Goal: Information Seeking & Learning: Learn about a topic

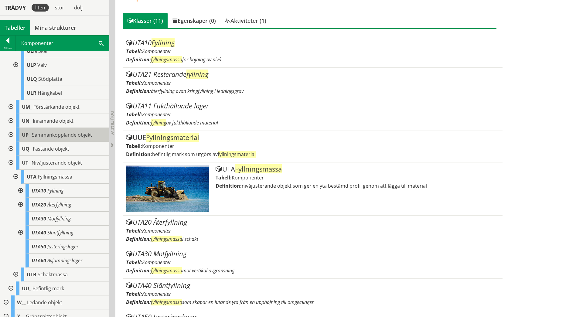
scroll to position [516, 0]
click at [20, 195] on div at bounding box center [20, 191] width 11 height 14
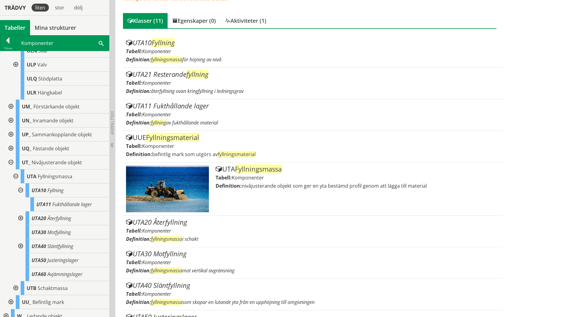
click at [20, 195] on div at bounding box center [20, 191] width 11 height 14
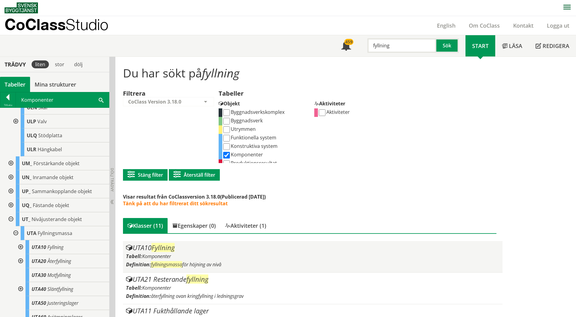
scroll to position [0, 0]
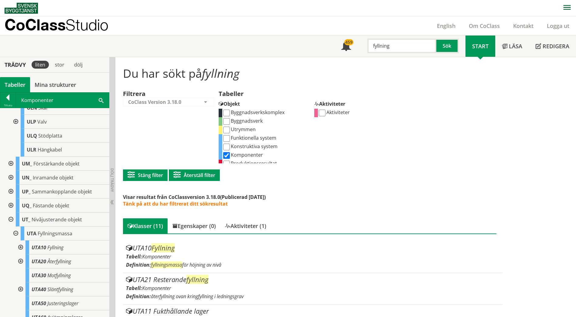
click at [393, 44] on input "fyllning" at bounding box center [402, 46] width 69 height 15
click at [383, 46] on input "fyllning" at bounding box center [402, 46] width 69 height 15
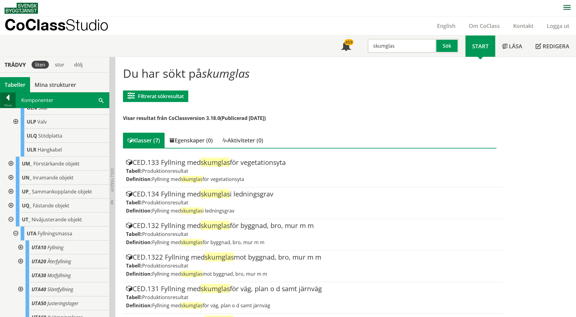
click at [5, 98] on div at bounding box center [7, 98] width 15 height 9
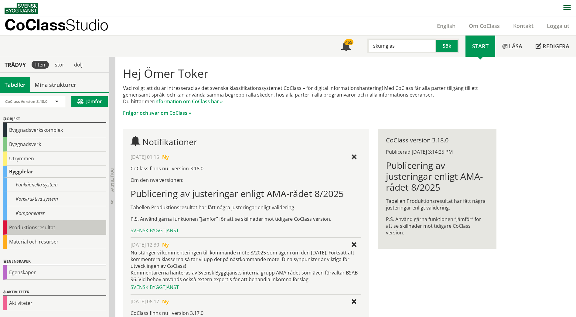
click at [46, 230] on div "Produktionsresultat" at bounding box center [54, 228] width 103 height 14
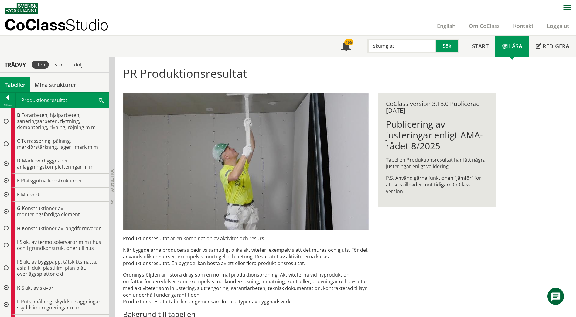
click at [4, 143] on div at bounding box center [5, 144] width 11 height 20
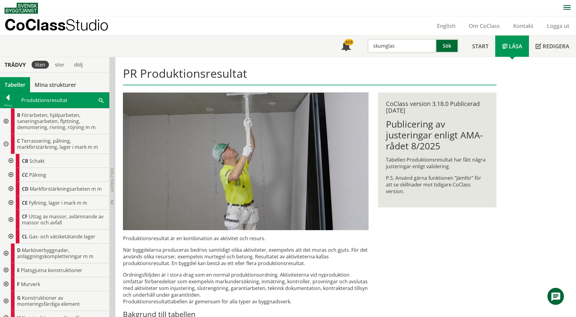
click at [444, 46] on button "Sök" at bounding box center [448, 46] width 22 height 15
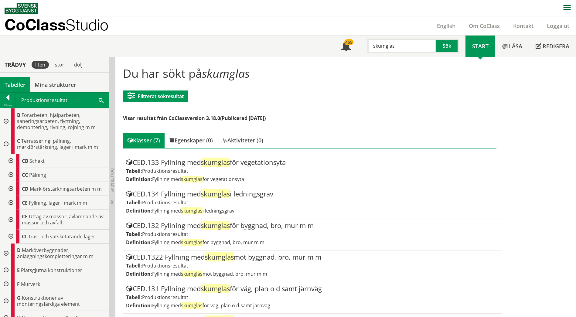
click at [11, 202] on div at bounding box center [10, 203] width 11 height 14
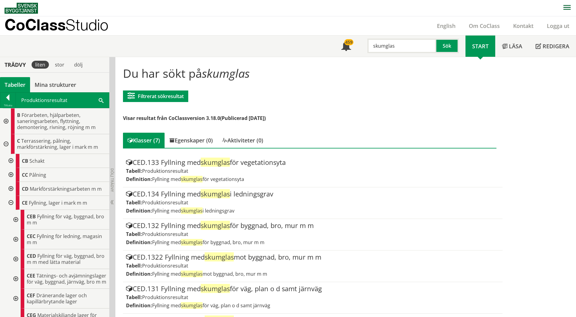
click at [16, 259] on div at bounding box center [15, 259] width 11 height 20
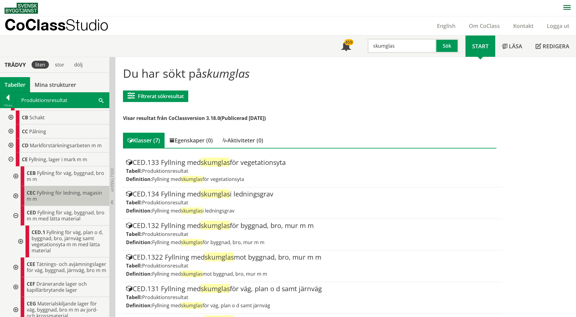
scroll to position [61, 0]
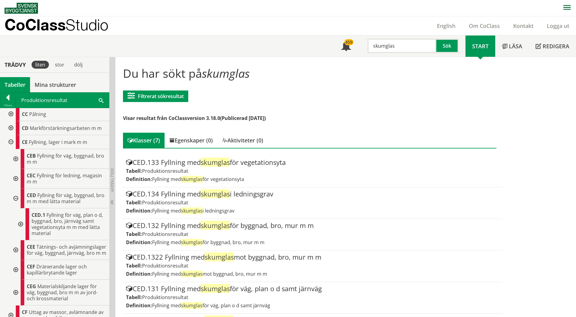
click at [22, 223] on div at bounding box center [20, 224] width 11 height 32
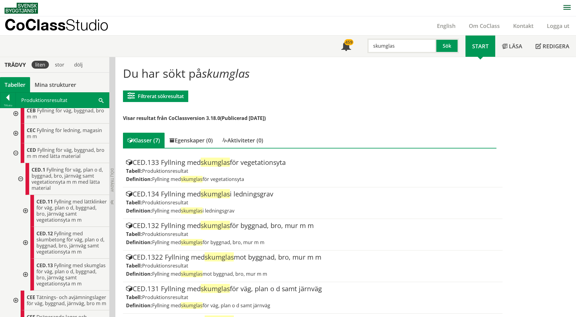
scroll to position [122, 0]
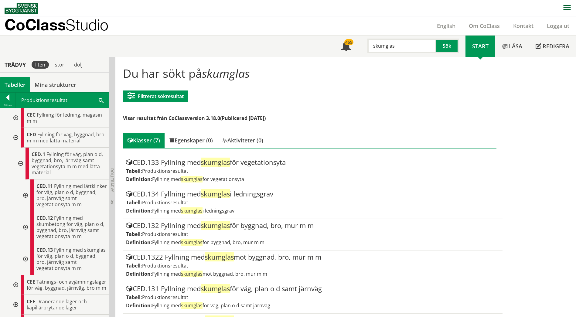
click at [26, 259] on div at bounding box center [24, 259] width 11 height 32
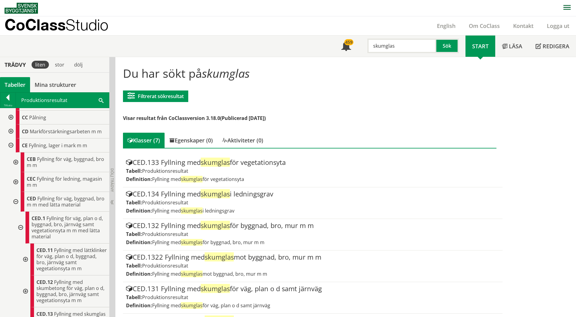
scroll to position [0, 0]
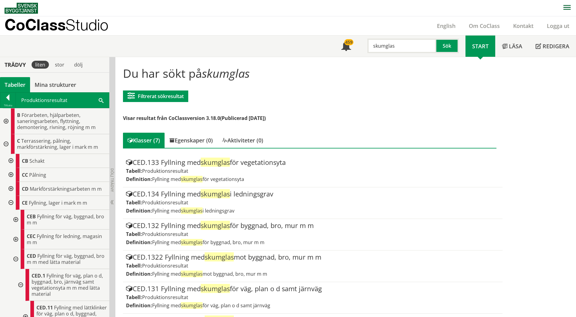
click at [5, 96] on div at bounding box center [7, 98] width 15 height 9
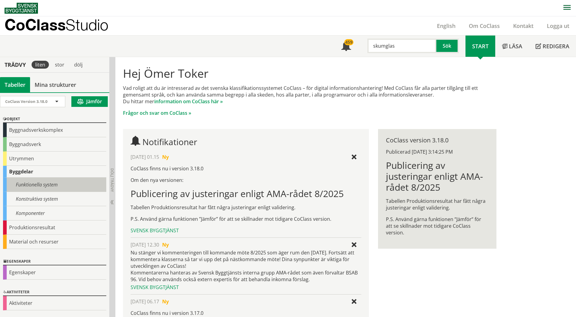
click at [40, 182] on div "Funktionella system" at bounding box center [54, 185] width 103 height 14
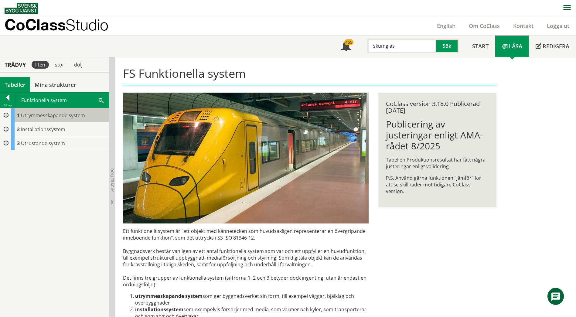
click at [34, 117] on span "Utrymmesskapande system" at bounding box center [53, 115] width 64 height 7
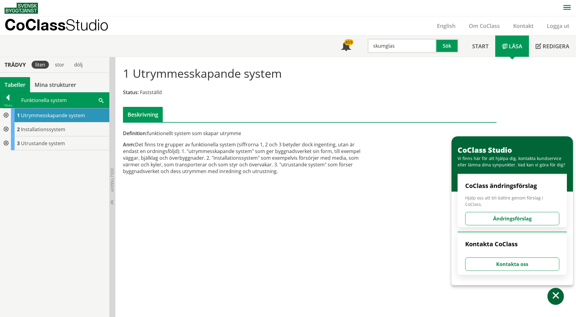
click at [7, 115] on div at bounding box center [5, 115] width 11 height 14
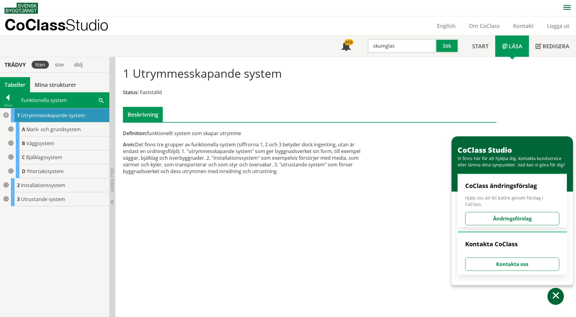
click at [11, 141] on div at bounding box center [10, 143] width 11 height 14
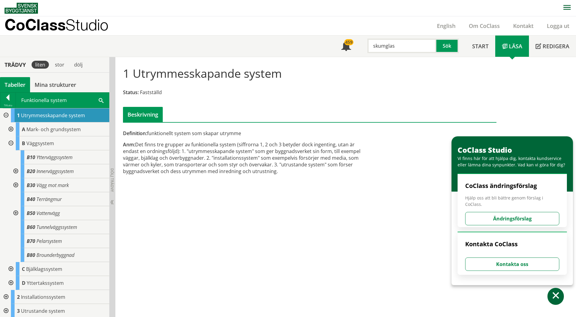
click at [11, 141] on div at bounding box center [10, 143] width 11 height 14
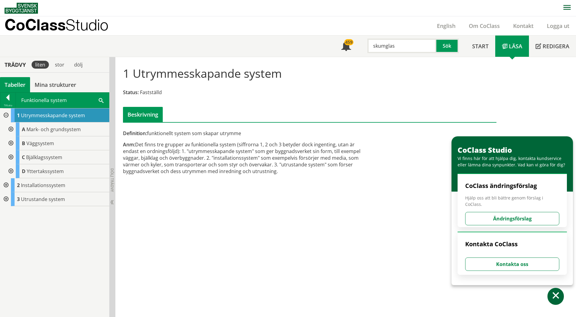
click at [12, 129] on div at bounding box center [10, 129] width 11 height 14
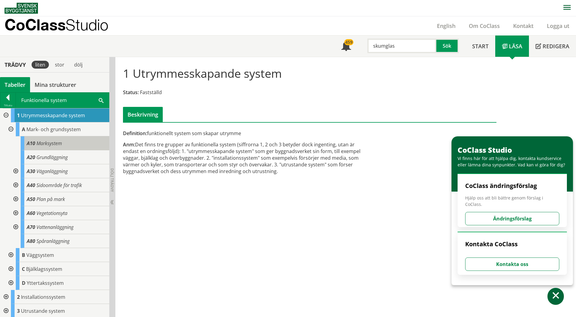
click at [46, 141] on span "Marksystem" at bounding box center [49, 143] width 26 height 7
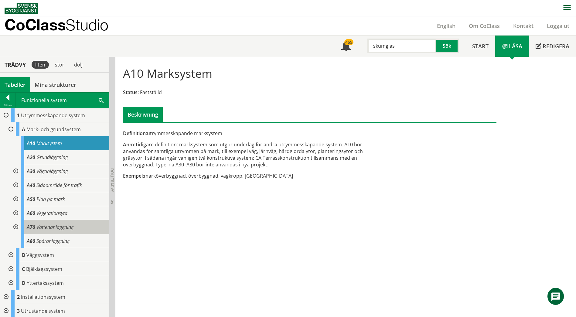
scroll to position [1, 0]
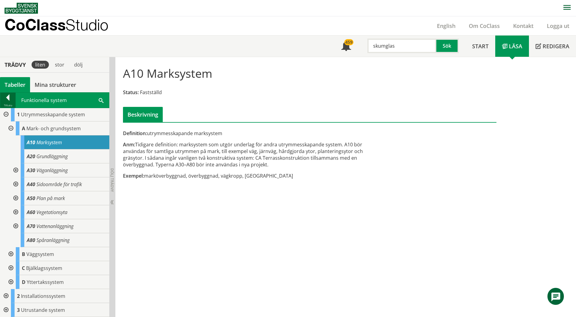
click at [11, 98] on div at bounding box center [7, 98] width 15 height 9
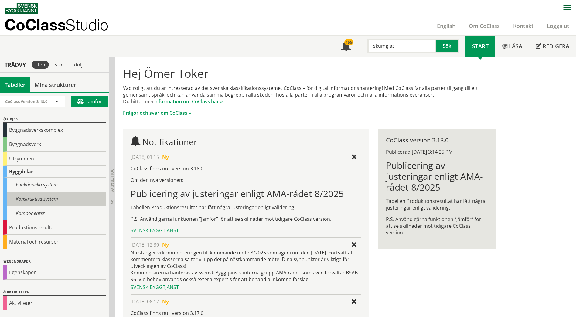
click at [42, 198] on div "Konstruktiva system" at bounding box center [54, 199] width 103 height 14
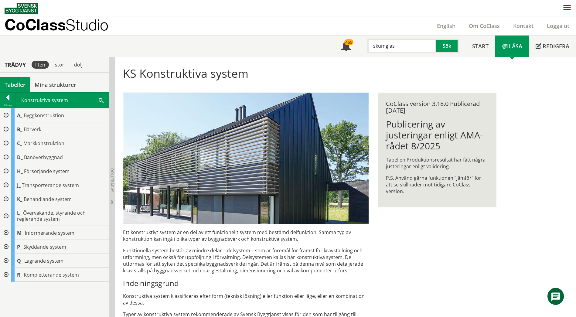
click at [6, 143] on div at bounding box center [5, 143] width 11 height 14
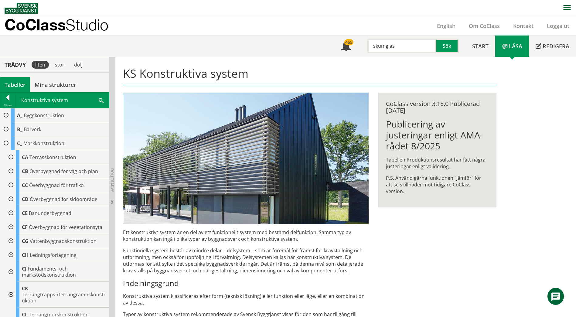
click at [11, 212] on div at bounding box center [10, 213] width 11 height 14
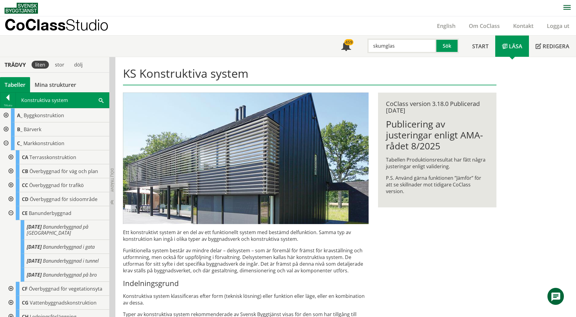
click at [11, 212] on div at bounding box center [10, 213] width 11 height 14
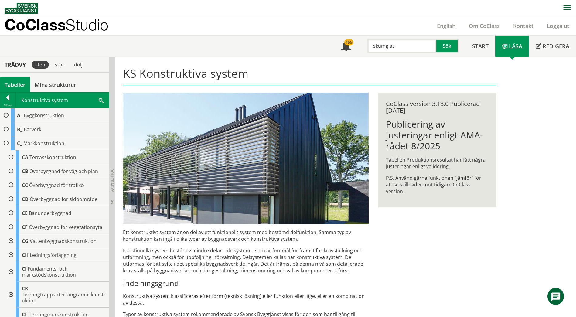
click at [12, 171] on div at bounding box center [10, 171] width 11 height 14
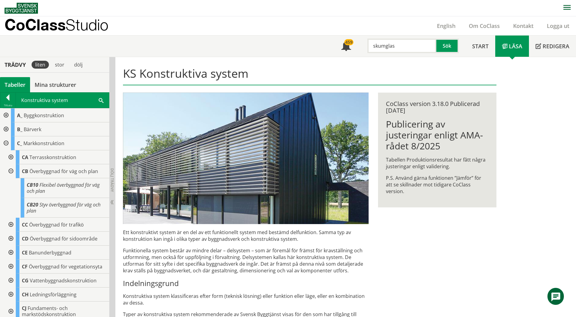
click at [11, 172] on div at bounding box center [10, 171] width 11 height 14
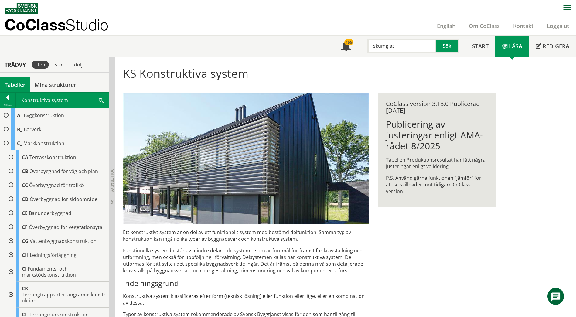
click at [5, 141] on div at bounding box center [5, 143] width 11 height 14
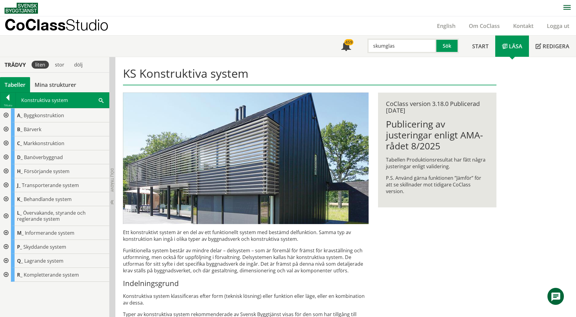
click at [5, 184] on div at bounding box center [5, 185] width 11 height 14
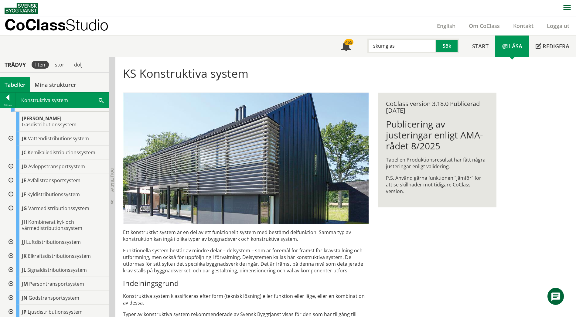
scroll to position [91, 0]
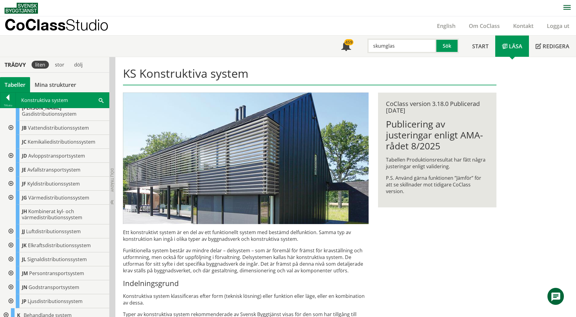
click at [11, 266] on div at bounding box center [10, 273] width 11 height 14
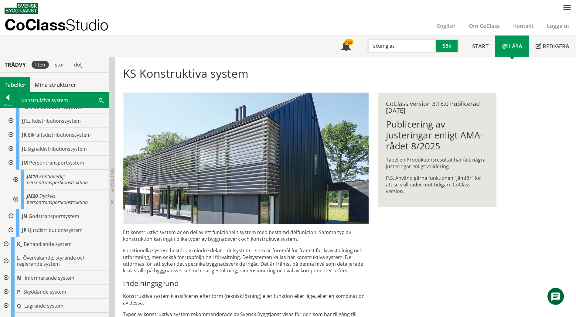
scroll to position [206, 0]
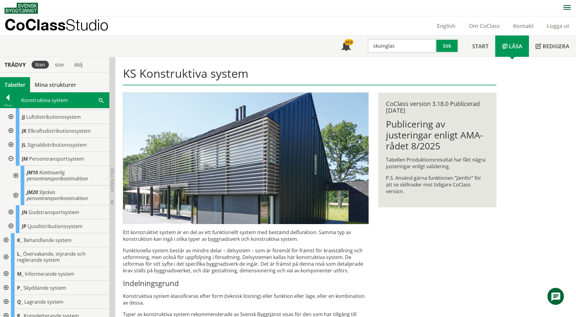
click at [17, 170] on div at bounding box center [15, 176] width 11 height 20
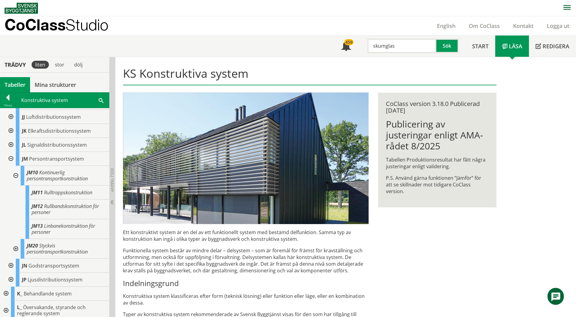
click at [17, 170] on div at bounding box center [15, 176] width 11 height 20
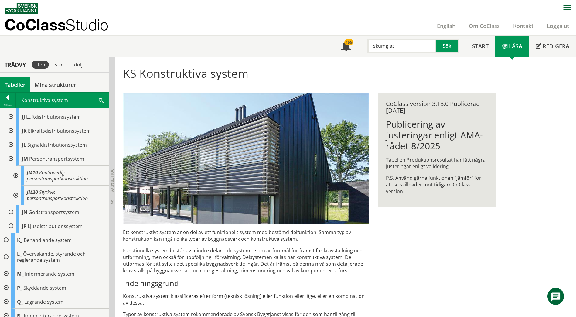
click at [16, 189] on div at bounding box center [15, 196] width 11 height 20
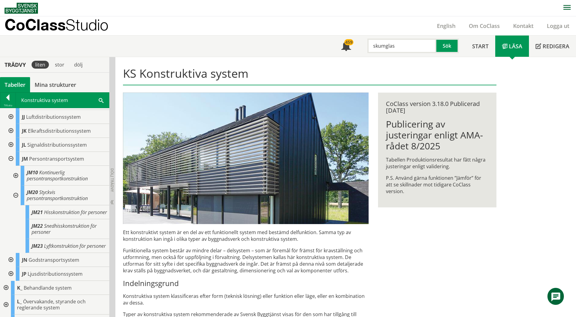
click at [16, 189] on div at bounding box center [15, 196] width 11 height 20
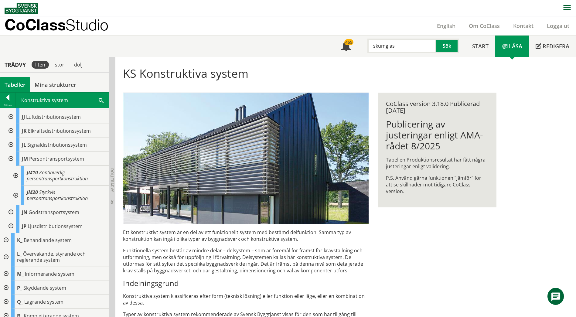
click at [11, 207] on div at bounding box center [10, 212] width 11 height 14
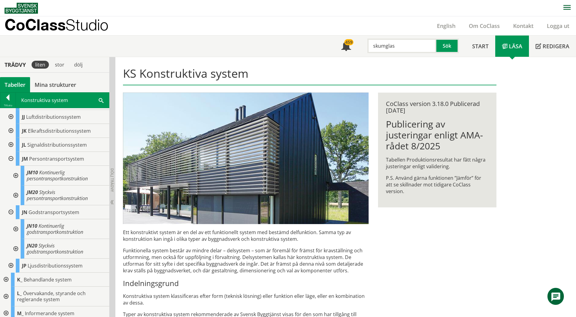
click at [11, 207] on div at bounding box center [10, 212] width 11 height 14
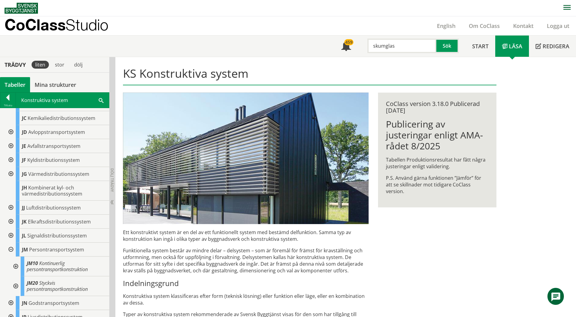
scroll to position [115, 0]
click at [12, 243] on div at bounding box center [10, 250] width 11 height 14
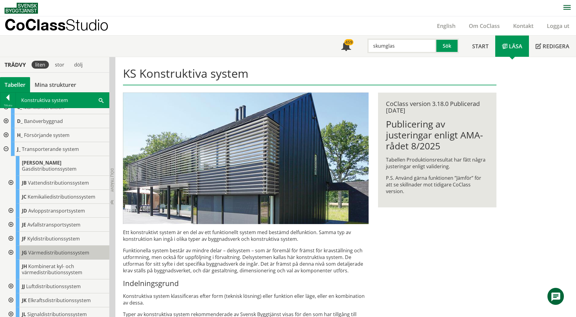
scroll to position [23, 0]
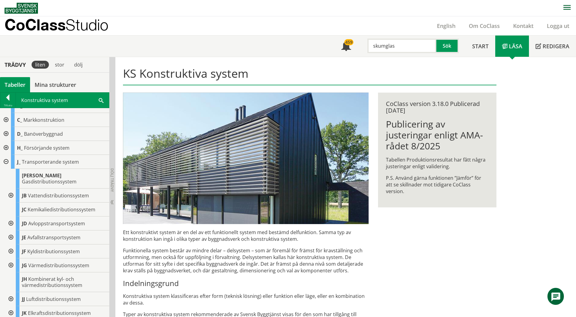
click at [5, 162] on div at bounding box center [5, 162] width 11 height 14
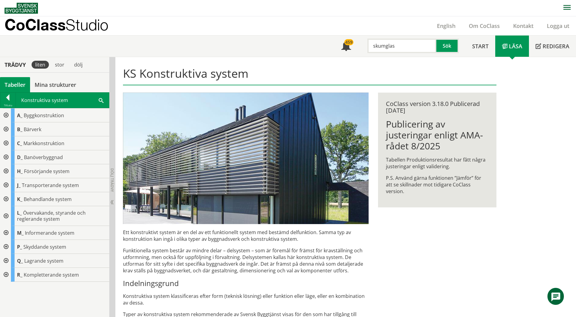
click at [6, 115] on div at bounding box center [5, 115] width 11 height 14
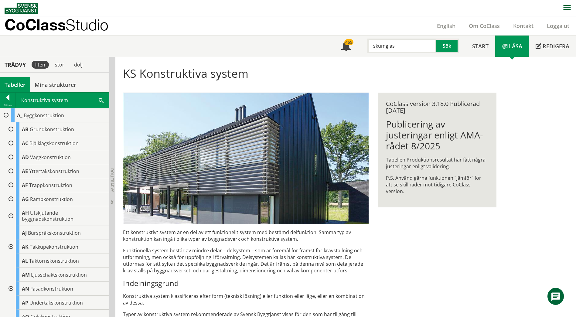
click at [5, 117] on div at bounding box center [5, 115] width 11 height 14
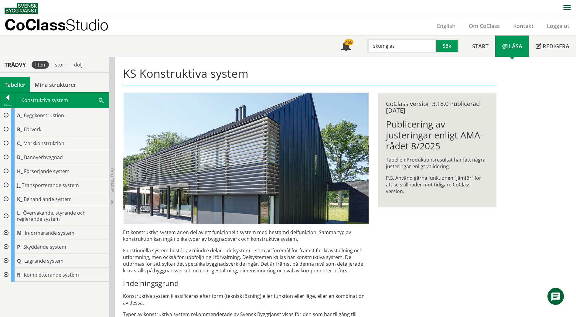
click at [6, 129] on div at bounding box center [5, 129] width 11 height 14
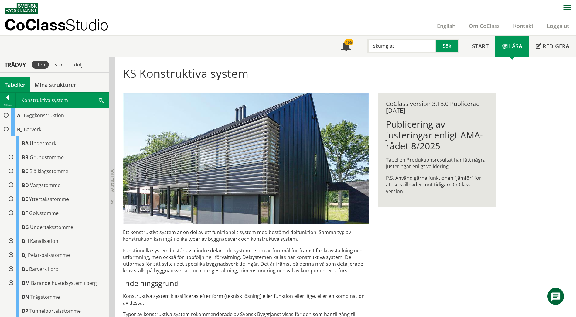
click at [4, 130] on div at bounding box center [5, 129] width 11 height 14
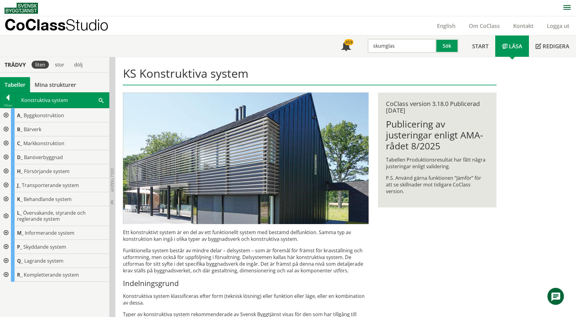
click at [5, 156] on div at bounding box center [5, 157] width 11 height 14
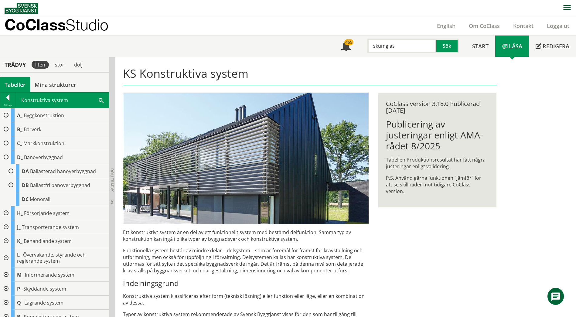
click at [5, 156] on div at bounding box center [5, 157] width 11 height 14
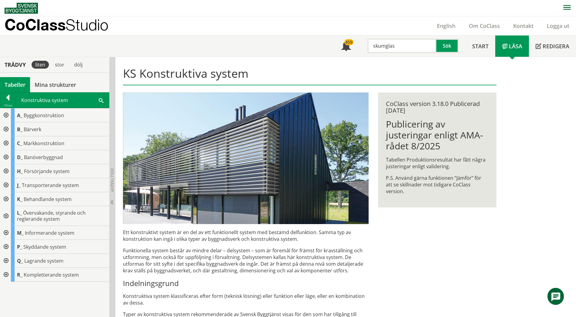
click at [4, 142] on div at bounding box center [5, 143] width 11 height 14
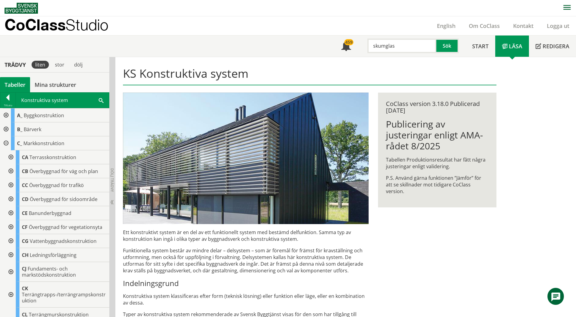
click at [10, 157] on div at bounding box center [10, 157] width 11 height 14
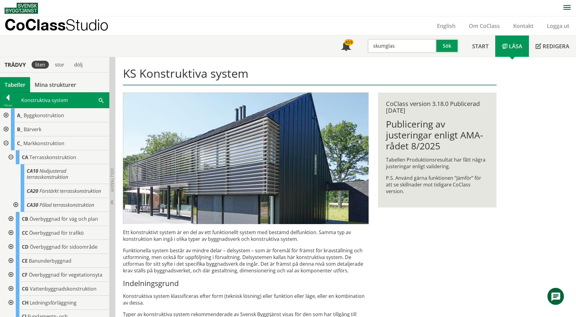
click at [10, 157] on div at bounding box center [10, 157] width 11 height 14
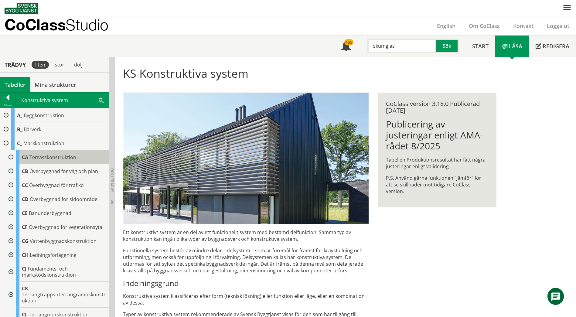
click at [60, 153] on div "CA Terrasskonstruktion" at bounding box center [63, 157] width 94 height 14
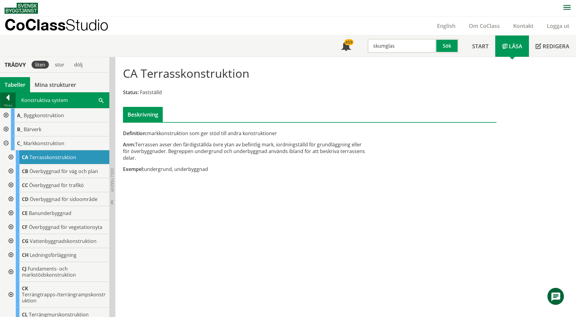
click at [9, 95] on div at bounding box center [7, 98] width 15 height 9
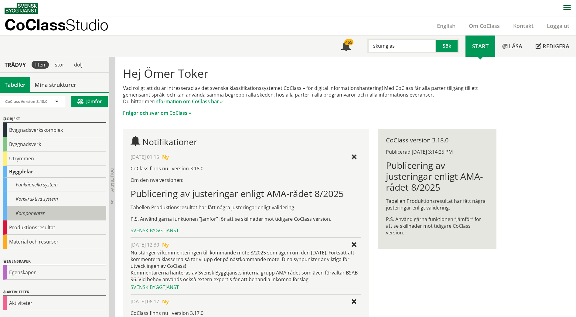
click at [29, 213] on div "Komponenter" at bounding box center [54, 213] width 103 height 14
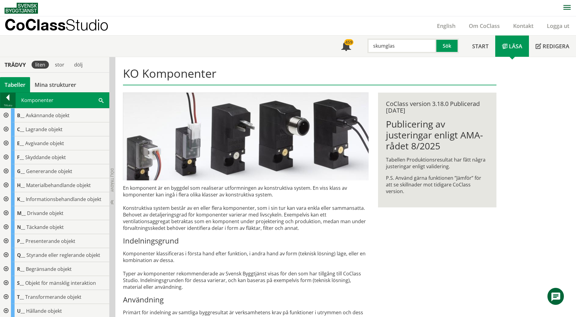
click at [6, 97] on div at bounding box center [7, 98] width 15 height 9
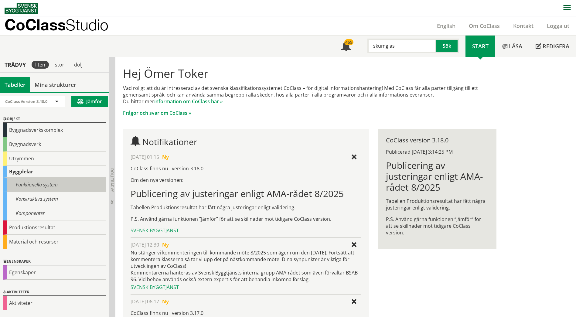
click at [36, 182] on div "Funktionella system" at bounding box center [54, 185] width 103 height 14
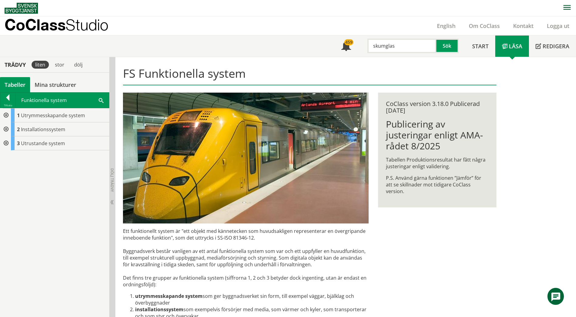
click at [6, 115] on div at bounding box center [5, 115] width 11 height 14
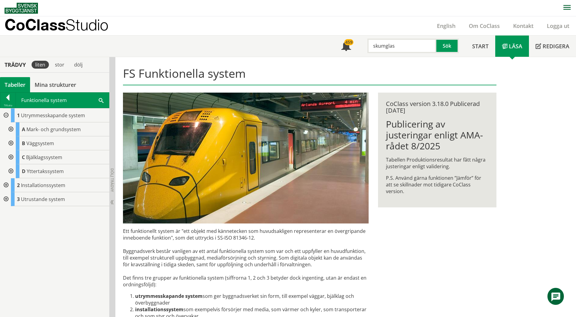
click at [12, 127] on div at bounding box center [10, 129] width 11 height 14
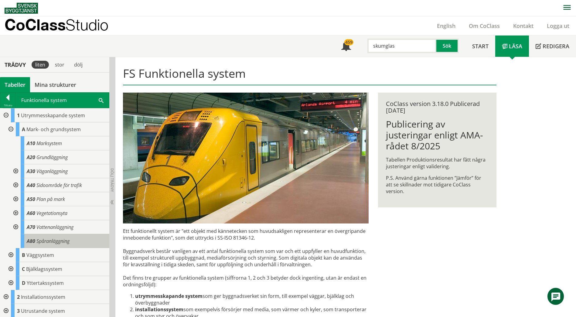
click at [50, 242] on span "Spåranläggning" at bounding box center [52, 241] width 33 height 7
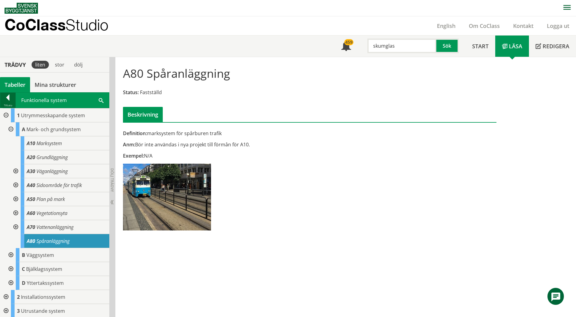
click at [6, 99] on div at bounding box center [7, 98] width 15 height 9
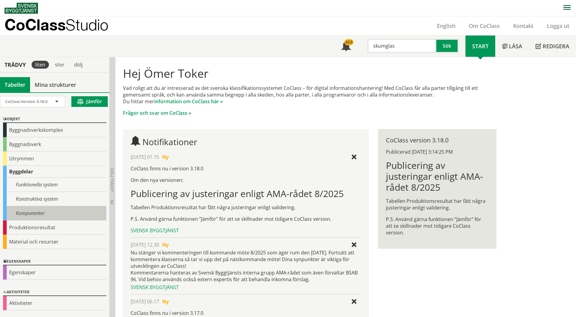
click at [16, 214] on div "Komponenter" at bounding box center [54, 213] width 103 height 14
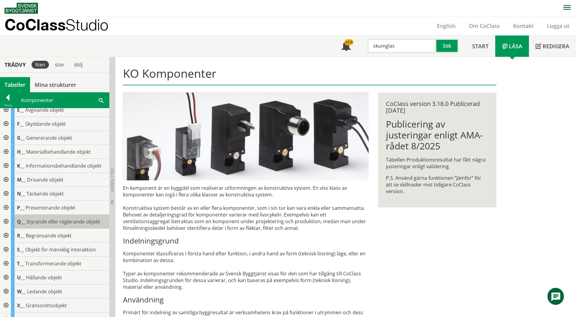
scroll to position [63, 0]
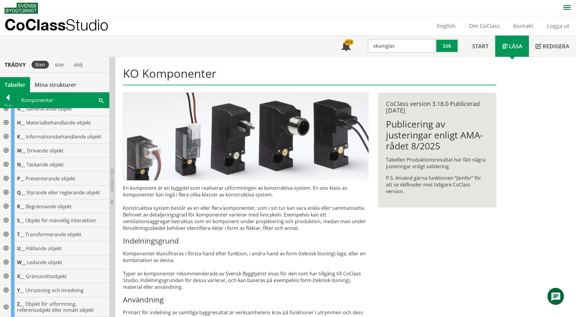
click at [6, 307] on div at bounding box center [5, 307] width 11 height 20
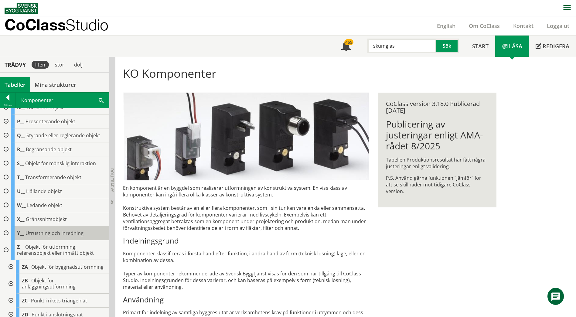
scroll to position [220, 0]
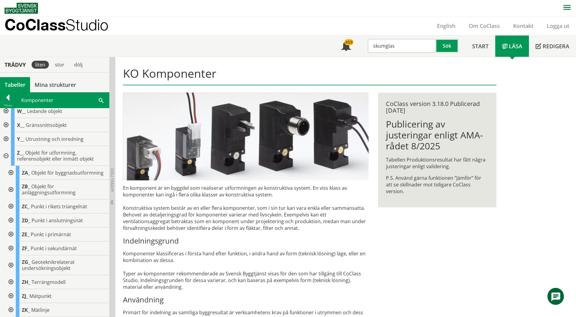
click at [10, 265] on div at bounding box center [10, 266] width 11 height 20
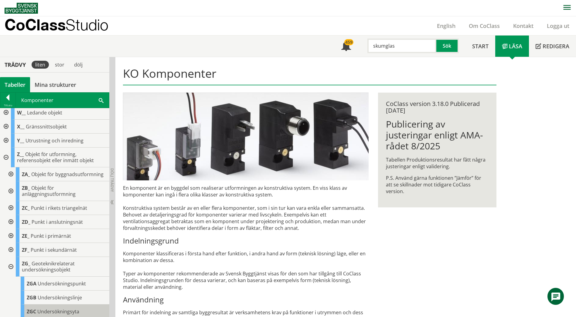
scroll to position [198, 0]
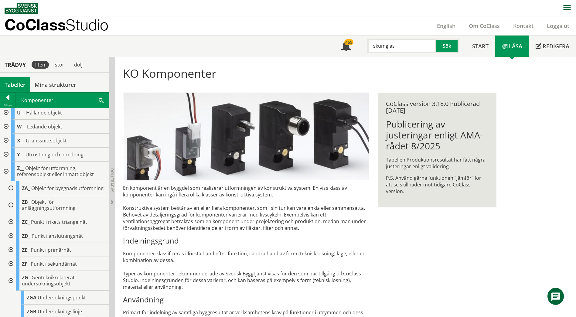
click at [9, 212] on div at bounding box center [10, 205] width 11 height 20
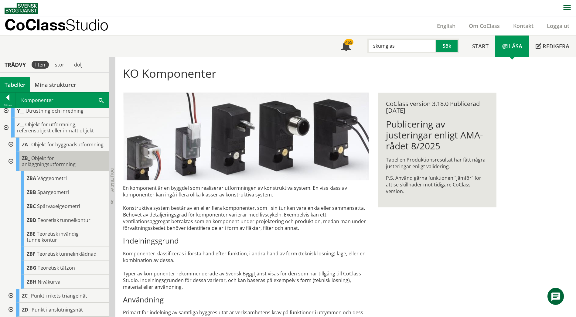
scroll to position [229, 0]
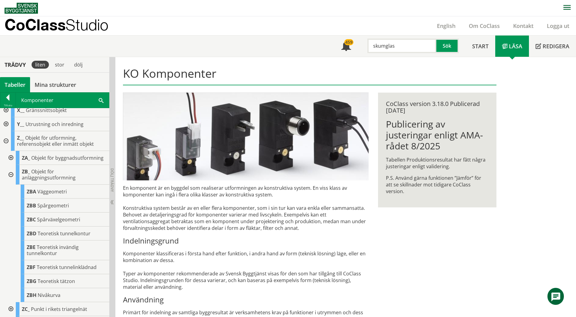
click at [10, 180] on div at bounding box center [10, 175] width 11 height 20
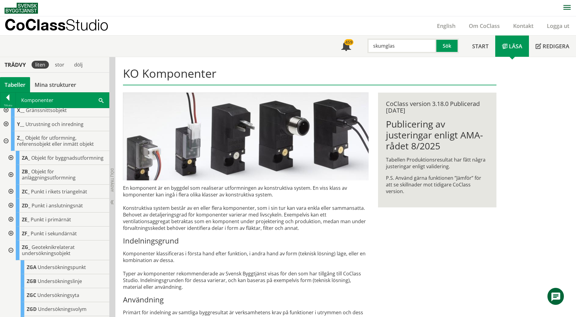
click at [402, 46] on input "skumglas" at bounding box center [402, 46] width 69 height 15
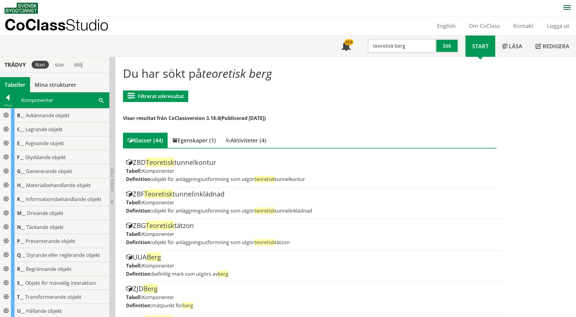
drag, startPoint x: 405, startPoint y: 48, endPoint x: 366, endPoint y: 52, distance: 39.4
click at [366, 52] on div "teoretisk berg" at bounding box center [399, 46] width 69 height 15
click at [380, 43] on input "antagen" at bounding box center [402, 46] width 69 height 15
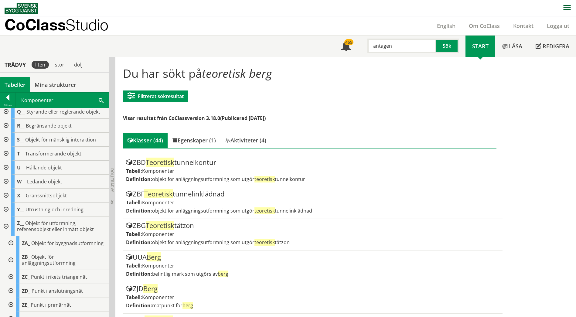
scroll to position [182, 0]
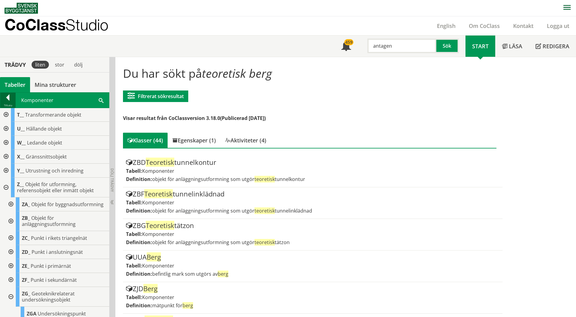
click at [8, 100] on div at bounding box center [7, 98] width 15 height 9
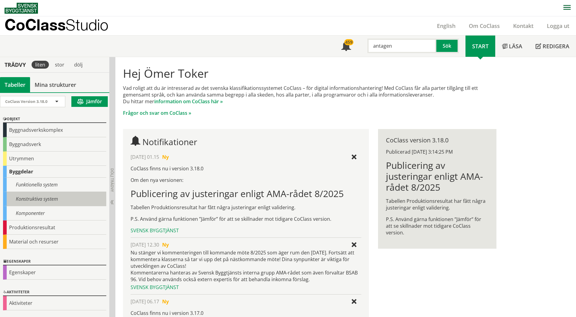
click at [33, 198] on div "Konstruktiva system" at bounding box center [54, 199] width 103 height 14
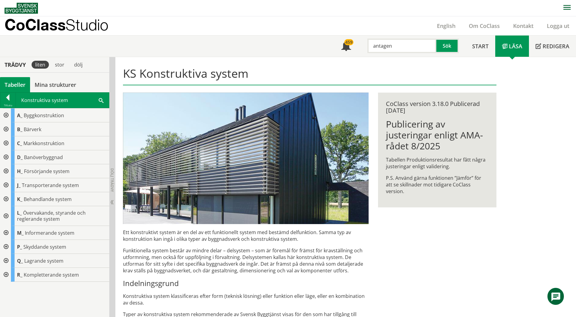
click at [5, 235] on div at bounding box center [5, 233] width 11 height 14
click at [8, 95] on div at bounding box center [7, 98] width 15 height 9
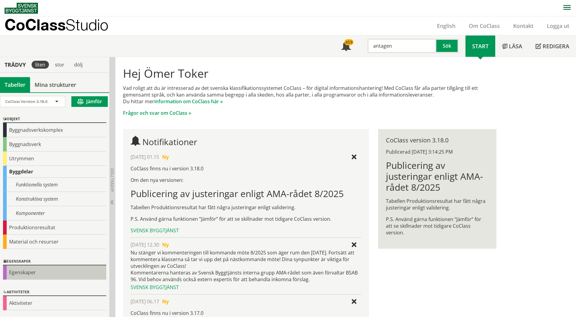
click at [34, 271] on div "Egenskaper" at bounding box center [54, 273] width 103 height 14
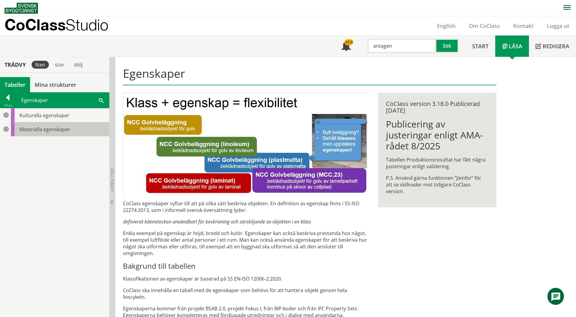
click at [43, 129] on span "Materiella egenskaper" at bounding box center [44, 129] width 51 height 7
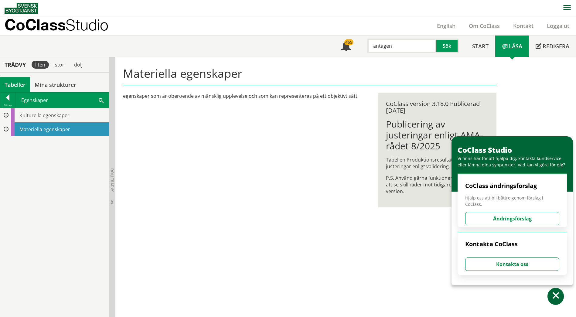
click at [9, 129] on div at bounding box center [5, 129] width 11 height 14
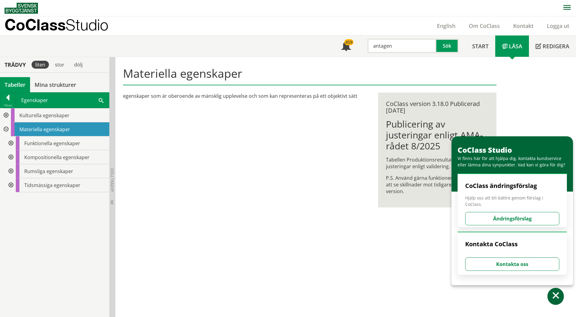
click at [12, 142] on div at bounding box center [10, 143] width 11 height 14
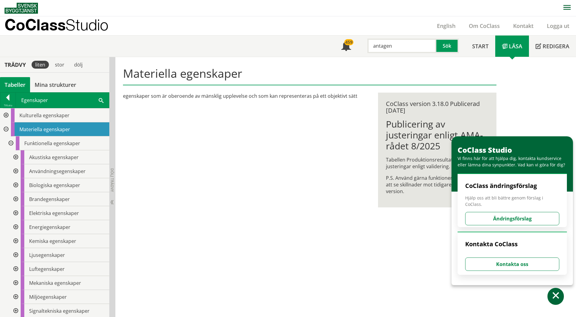
click at [15, 281] on div at bounding box center [15, 283] width 11 height 14
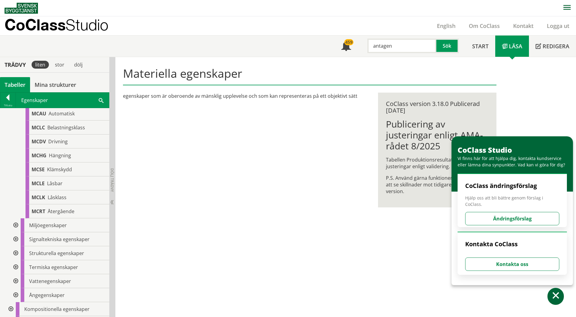
scroll to position [211, 0]
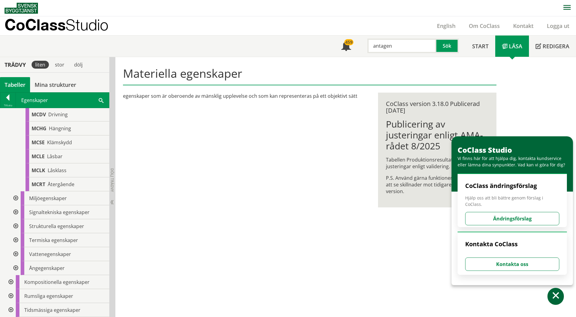
click at [16, 227] on div at bounding box center [15, 226] width 11 height 14
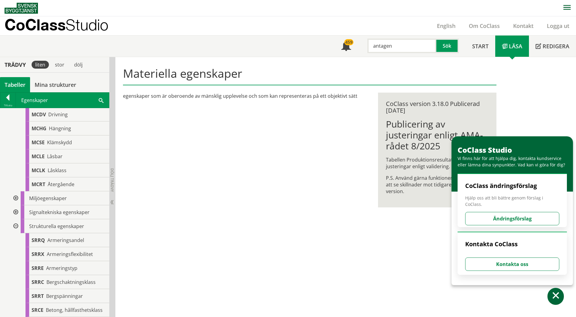
click at [16, 227] on div at bounding box center [15, 226] width 11 height 14
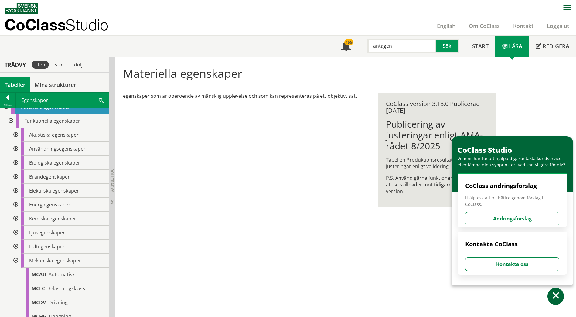
scroll to position [0, 0]
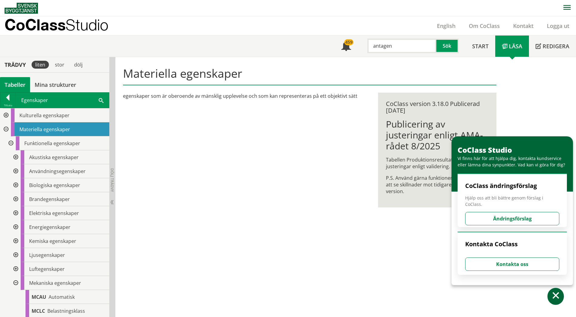
click at [10, 143] on div at bounding box center [10, 143] width 11 height 14
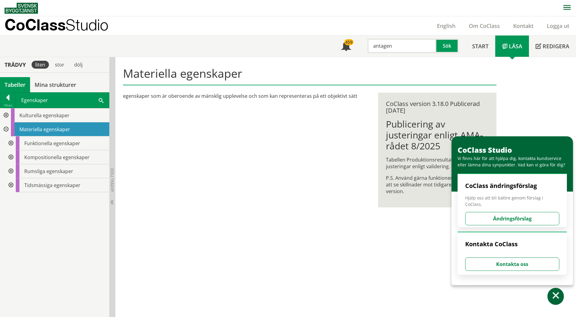
click at [7, 129] on div at bounding box center [5, 129] width 11 height 14
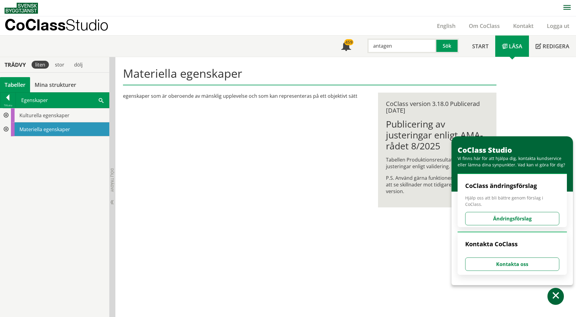
click at [8, 101] on div at bounding box center [7, 98] width 15 height 9
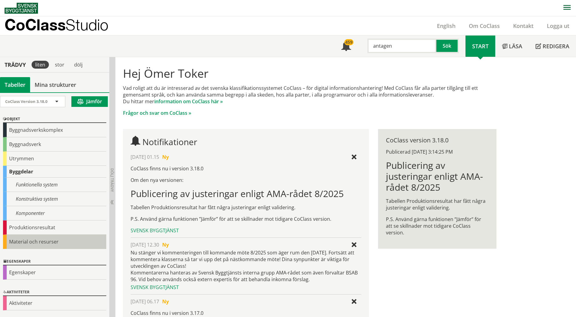
click at [59, 242] on div "Material och resurser" at bounding box center [54, 242] width 103 height 14
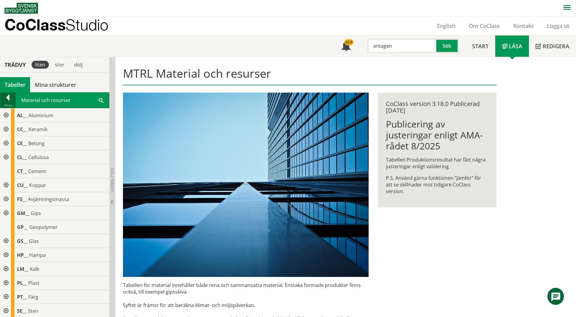
click at [7, 99] on div at bounding box center [7, 98] width 15 height 9
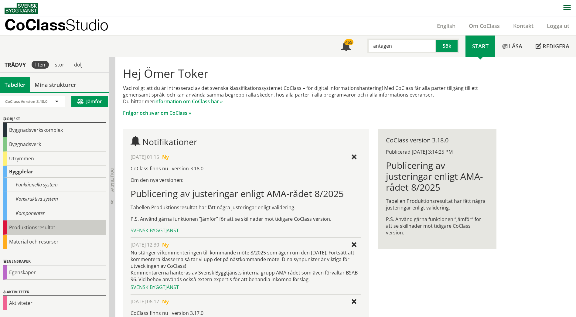
click at [53, 227] on div "Produktionsresultat" at bounding box center [54, 228] width 103 height 14
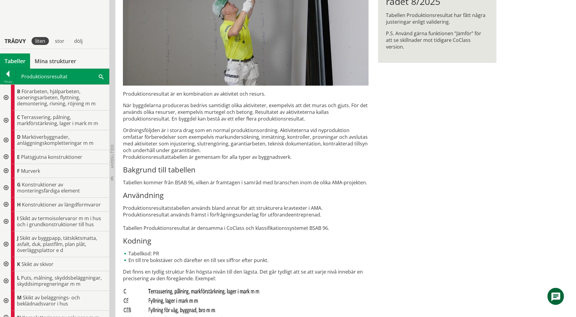
scroll to position [182, 0]
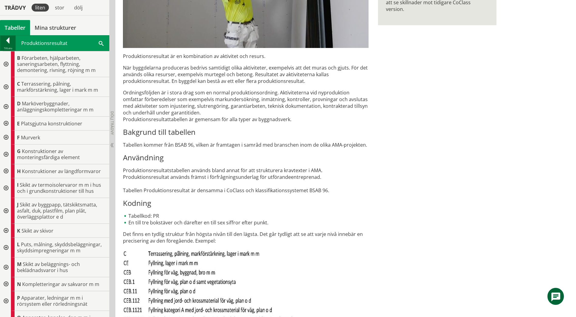
click at [8, 43] on div at bounding box center [7, 41] width 15 height 9
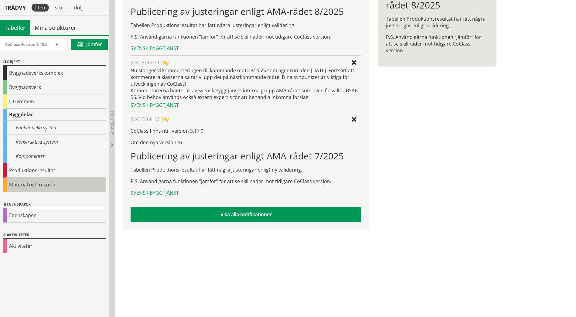
click at [54, 184] on div "Material och resurser" at bounding box center [54, 185] width 103 height 14
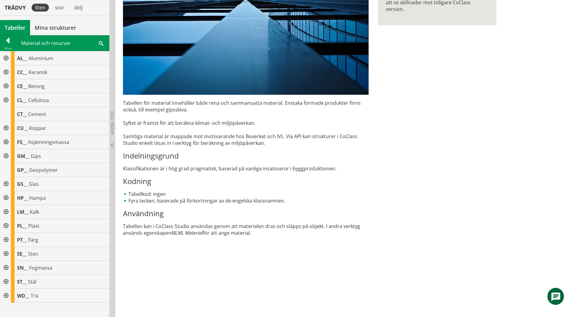
click at [5, 181] on div at bounding box center [5, 184] width 11 height 14
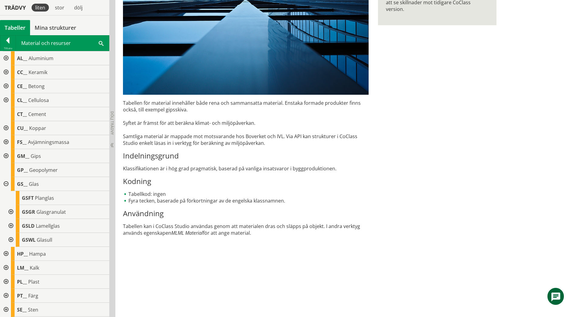
click at [11, 211] on div at bounding box center [10, 212] width 11 height 14
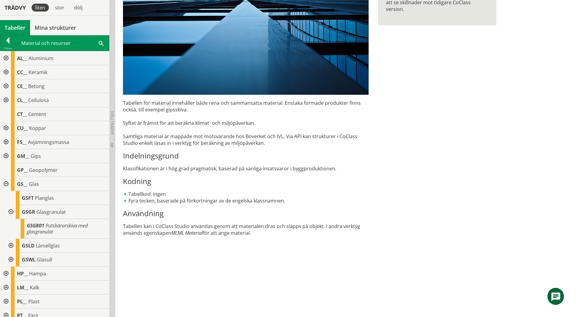
click at [11, 211] on div at bounding box center [10, 212] width 11 height 14
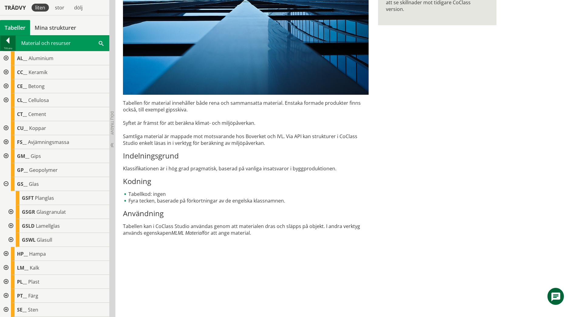
click at [9, 42] on div at bounding box center [7, 41] width 15 height 9
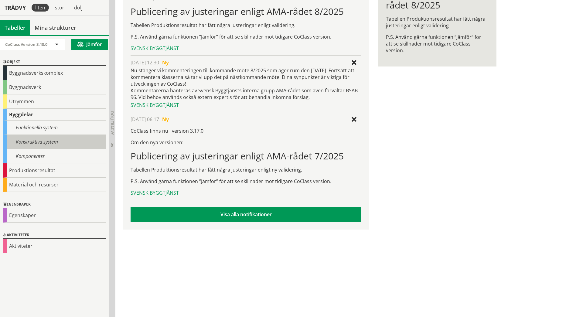
click at [70, 142] on div "Konstruktiva system" at bounding box center [54, 142] width 103 height 14
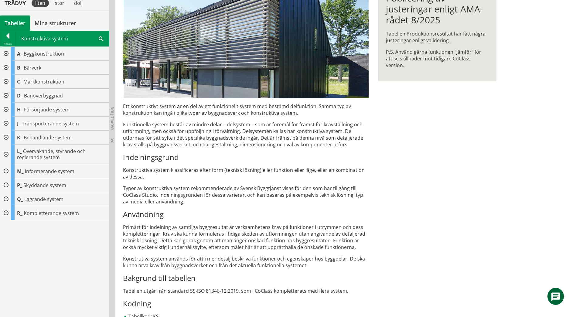
scroll to position [122, 0]
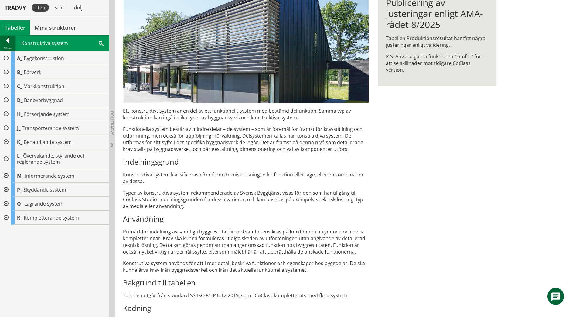
click at [8, 41] on div at bounding box center [7, 41] width 15 height 9
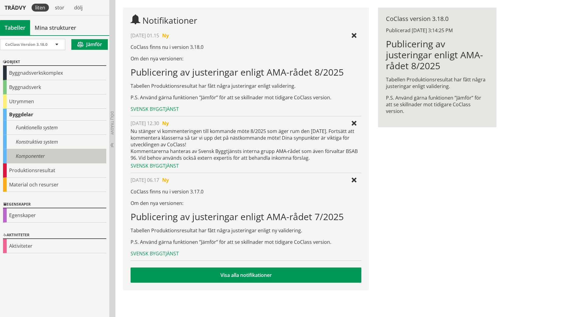
click at [39, 153] on div "Komponenter" at bounding box center [54, 156] width 103 height 14
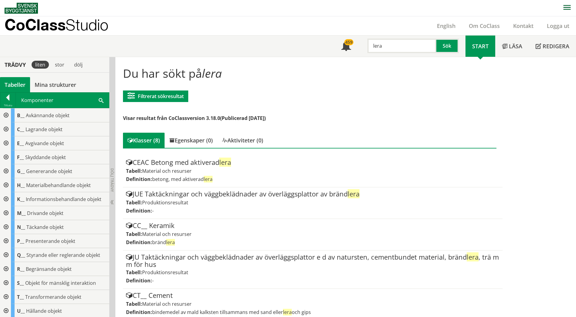
drag, startPoint x: 395, startPoint y: 49, endPoint x: 360, endPoint y: 50, distance: 35.0
click at [360, 50] on div "lera Sök" at bounding box center [412, 45] width 108 height 18
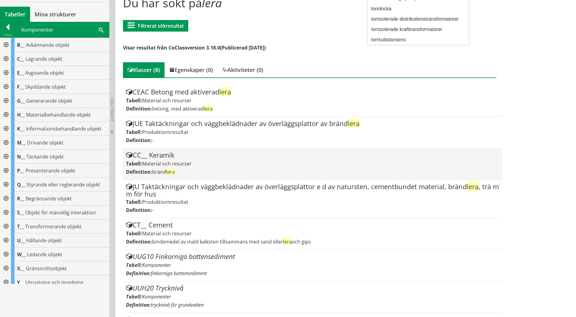
scroll to position [101, 0]
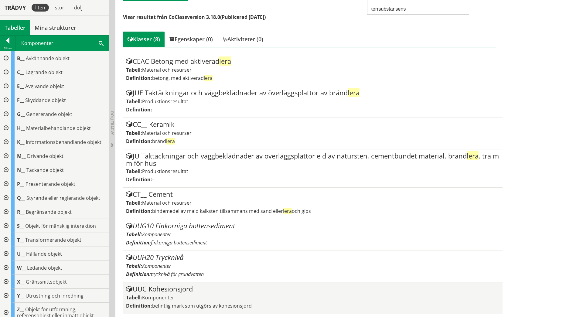
type input "torr"
click at [175, 289] on div "UUC Kohesionsjord" at bounding box center [312, 289] width 373 height 7
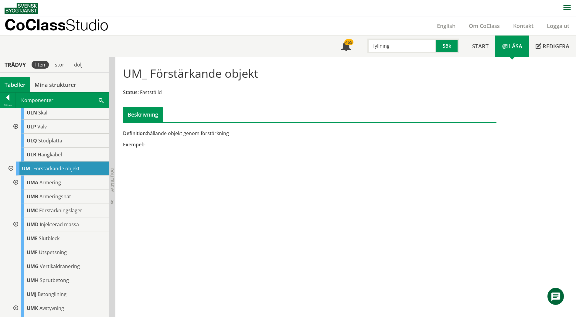
click at [407, 48] on input "fyllning" at bounding box center [402, 46] width 69 height 15
click at [408, 78] on div "spåranläggning" at bounding box center [400, 79] width 63 height 9
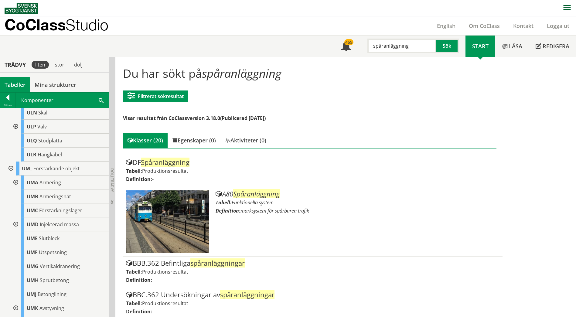
click at [392, 46] on input "spåranläggning" at bounding box center [402, 46] width 69 height 15
click at [400, 60] on div "geotextil" at bounding box center [400, 58] width 63 height 9
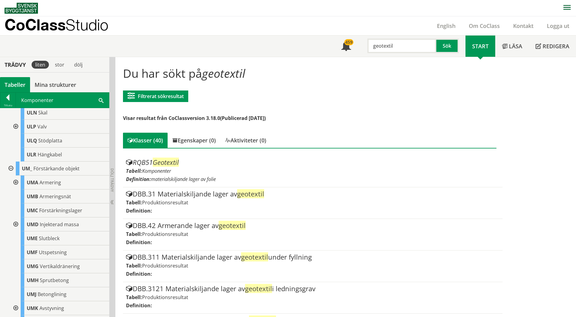
click at [386, 47] on input "geotextil" at bounding box center [402, 46] width 69 height 15
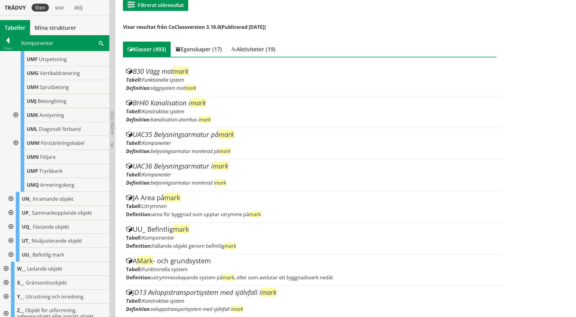
scroll to position [716, 0]
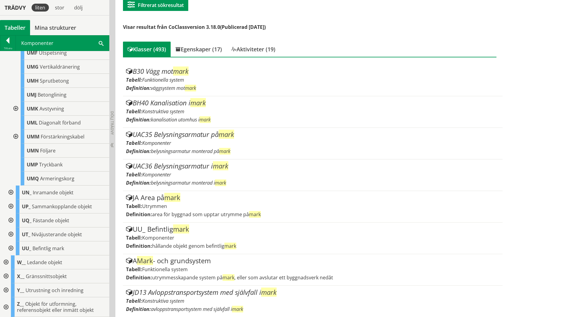
click at [10, 248] on div at bounding box center [10, 249] width 11 height 14
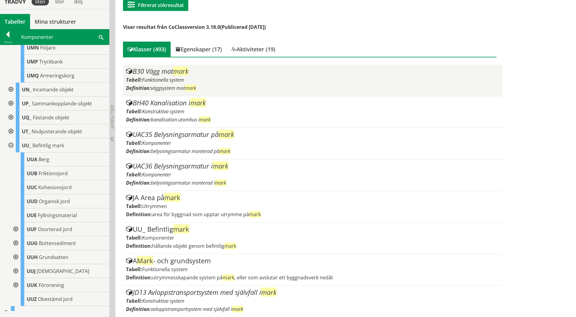
scroll to position [0, 0]
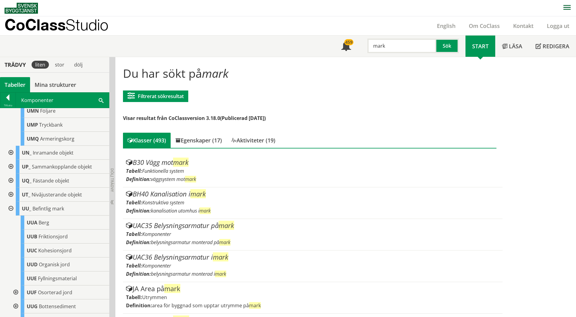
drag, startPoint x: 389, startPoint y: 50, endPoint x: 326, endPoint y: 46, distance: 63.3
click at [326, 46] on div "Meny 459 mark Sök Start Läsa Redigera" at bounding box center [291, 46] width 572 height 21
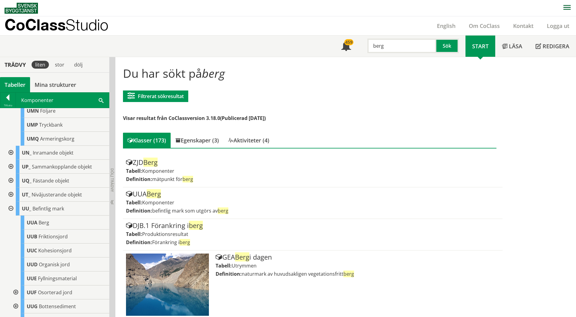
click at [375, 47] on input "berg" at bounding box center [402, 46] width 69 height 15
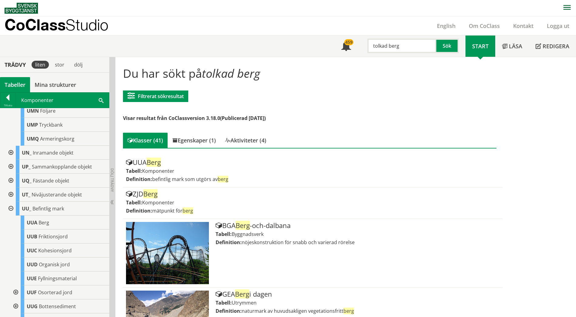
drag, startPoint x: 410, startPoint y: 42, endPoint x: 359, endPoint y: 43, distance: 50.2
click at [359, 43] on div "tolkad berg Sök" at bounding box center [412, 45] width 108 height 18
type input "f"
click at [376, 57] on div "tolkat" at bounding box center [400, 58] width 63 height 9
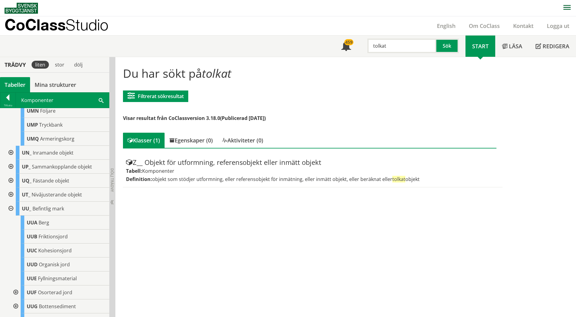
click at [378, 46] on input "tolkat" at bounding box center [402, 46] width 69 height 15
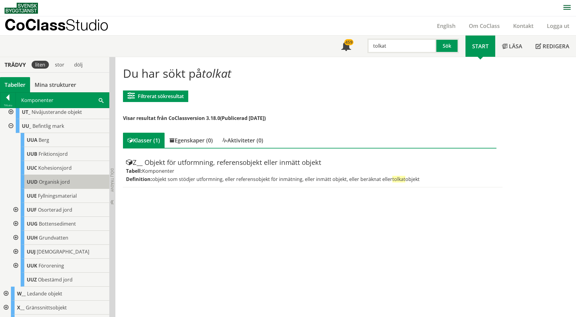
scroll to position [898, 0]
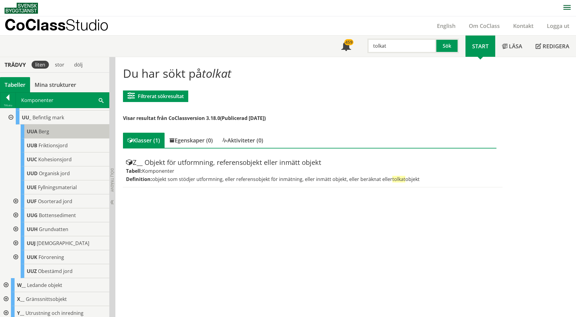
click at [42, 135] on span "Berg" at bounding box center [44, 131] width 11 height 7
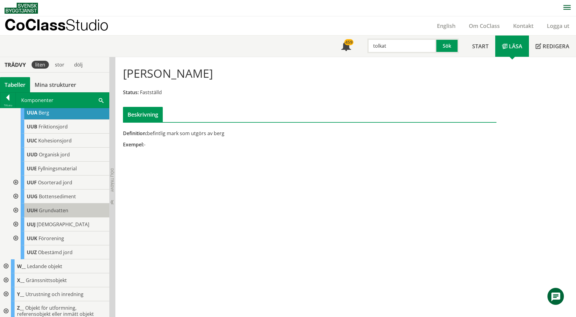
scroll to position [927, 0]
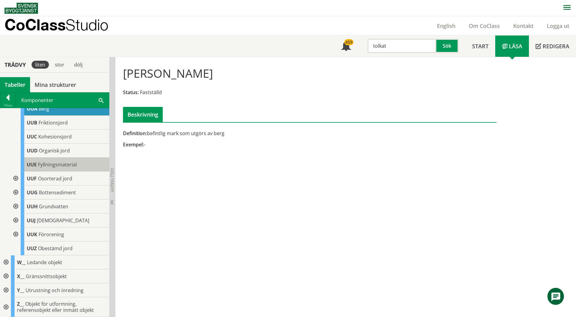
click at [65, 165] on span "Fyllningsmaterial" at bounding box center [57, 164] width 39 height 7
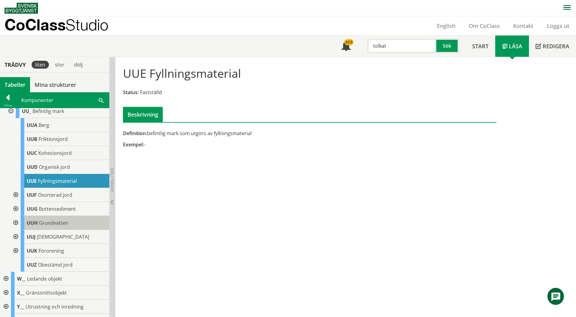
scroll to position [896, 0]
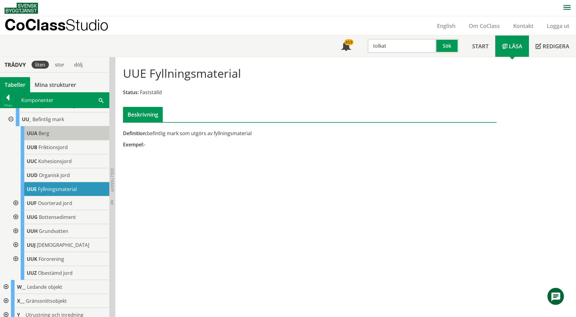
click at [78, 140] on div "UUA Berg" at bounding box center [65, 133] width 89 height 14
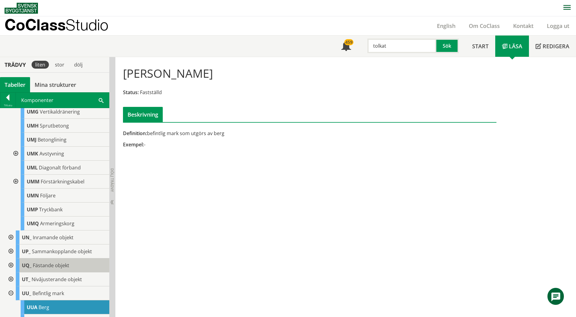
scroll to position [714, 0]
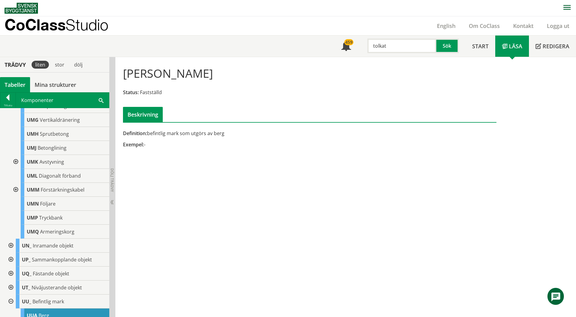
click at [382, 47] on input "tolkat" at bounding box center [402, 46] width 69 height 15
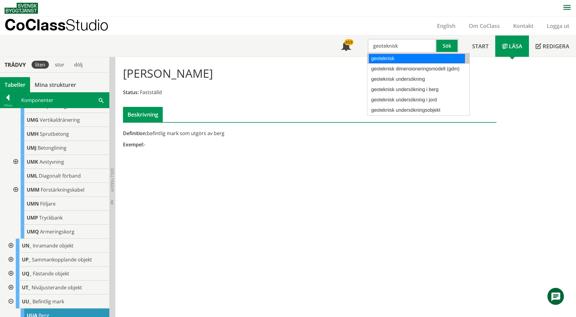
click at [386, 60] on div "geoteknisk" at bounding box center [417, 58] width 96 height 9
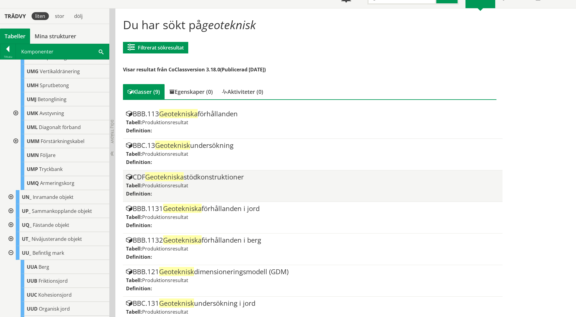
scroll to position [126, 0]
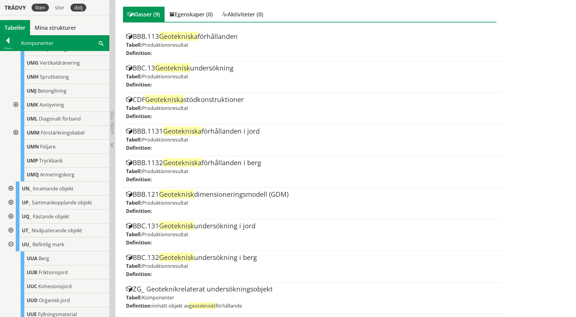
type input "geoteknisk"
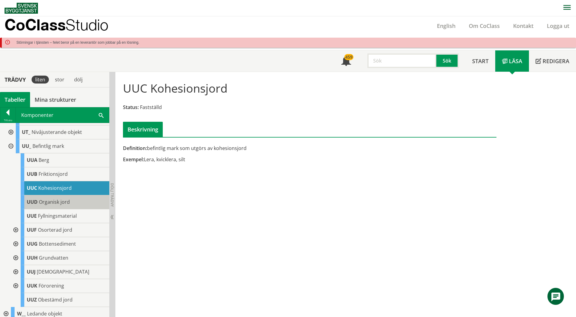
scroll to position [425, 0]
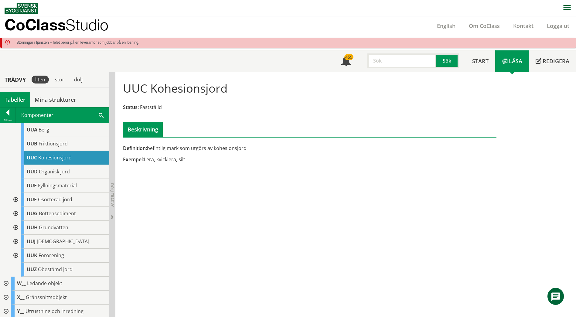
click at [16, 204] on div at bounding box center [15, 200] width 11 height 14
click at [383, 59] on input "text" at bounding box center [402, 60] width 69 height 15
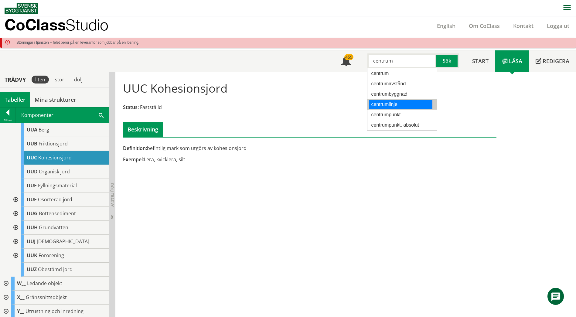
click at [387, 101] on div "centrumlinje" at bounding box center [400, 104] width 63 height 9
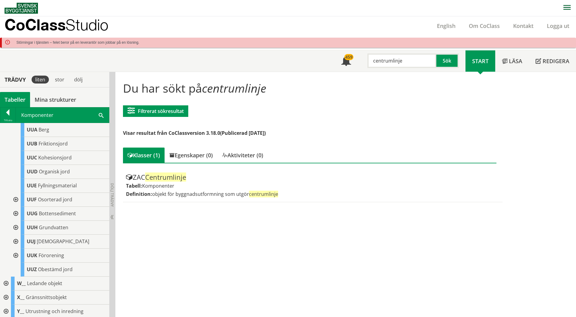
click at [396, 61] on input "centrumlinje" at bounding box center [402, 60] width 69 height 15
click at [382, 62] on input "flytt" at bounding box center [402, 60] width 69 height 15
type input "s"
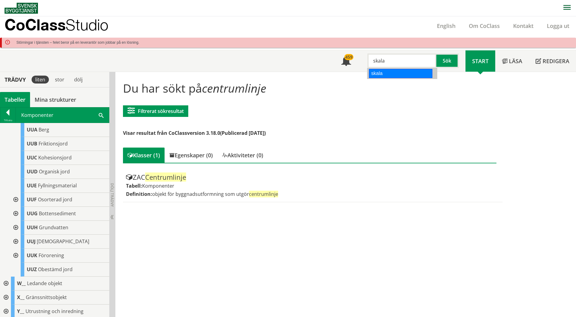
click at [381, 77] on div "skala" at bounding box center [400, 73] width 63 height 9
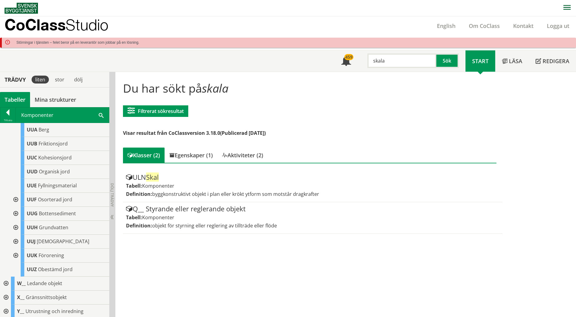
click at [382, 63] on input "skala" at bounding box center [402, 60] width 69 height 15
click at [406, 75] on div "tabell" at bounding box center [400, 73] width 63 height 9
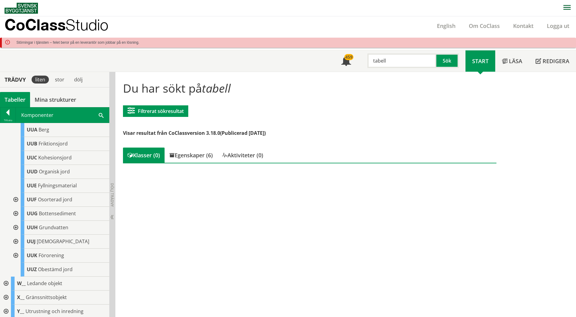
click at [380, 59] on input "tabell" at bounding box center [402, 60] width 69 height 15
type input "sektion"
click at [9, 115] on div at bounding box center [7, 113] width 15 height 9
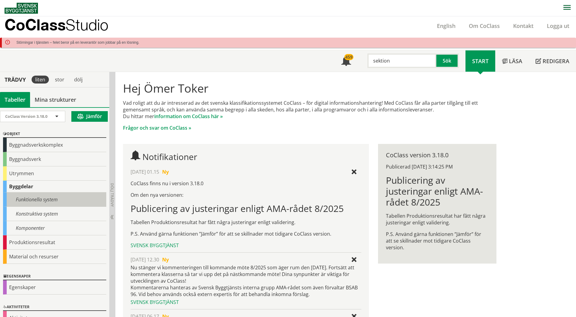
click at [45, 201] on div "Funktionella system" at bounding box center [54, 200] width 103 height 14
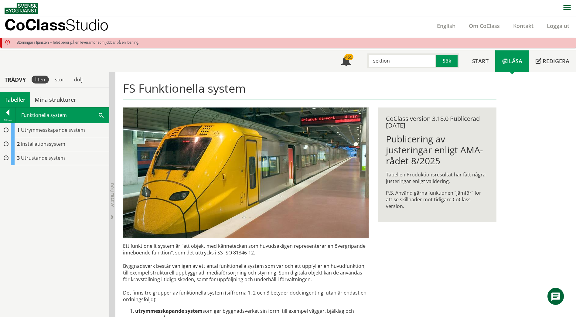
click at [4, 142] on div at bounding box center [5, 144] width 11 height 14
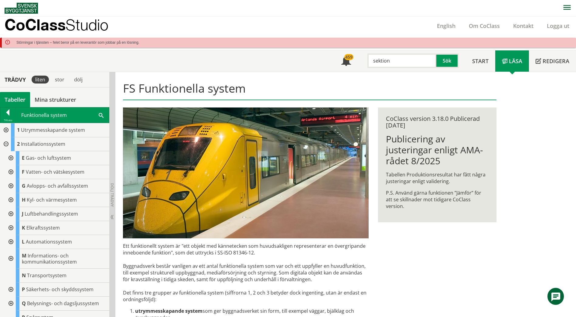
click at [7, 130] on div at bounding box center [5, 130] width 11 height 14
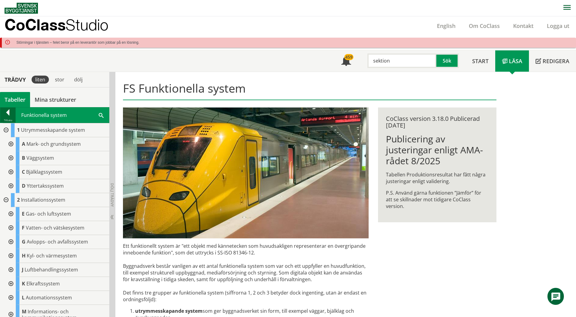
click at [8, 114] on div at bounding box center [7, 113] width 15 height 9
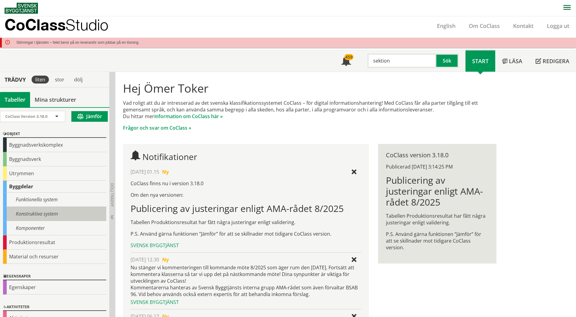
click at [31, 214] on div "Konstruktiva system" at bounding box center [54, 214] width 103 height 14
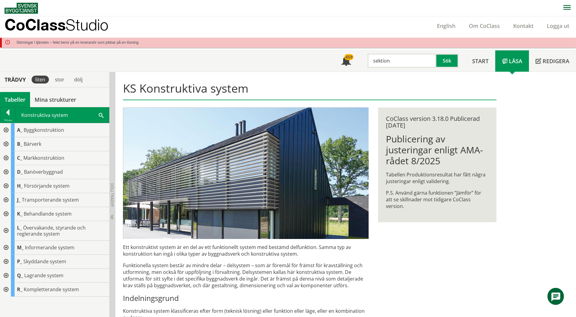
click at [6, 158] on div at bounding box center [5, 158] width 11 height 14
